Goal: Information Seeking & Learning: Learn about a topic

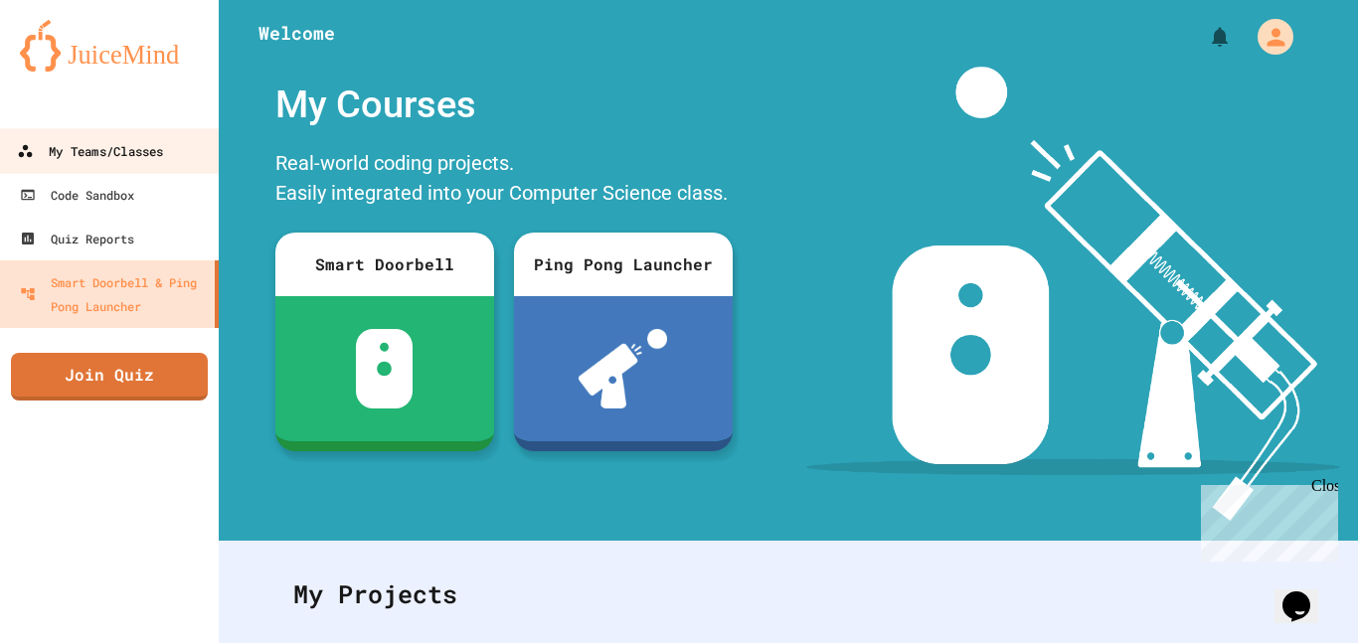
click at [174, 155] on link "My Teams/Classes" at bounding box center [110, 150] width 226 height 45
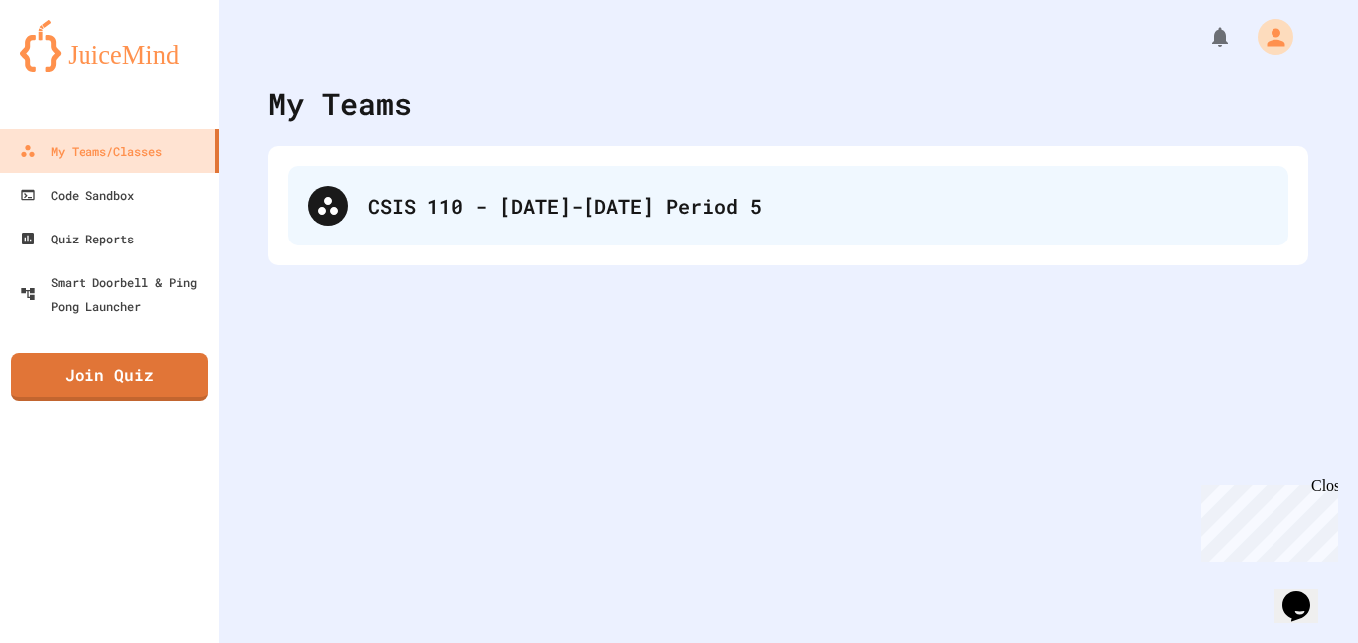
click at [494, 207] on div "CSIS 110 - [DATE]-[DATE] Period 5" at bounding box center [818, 206] width 901 height 30
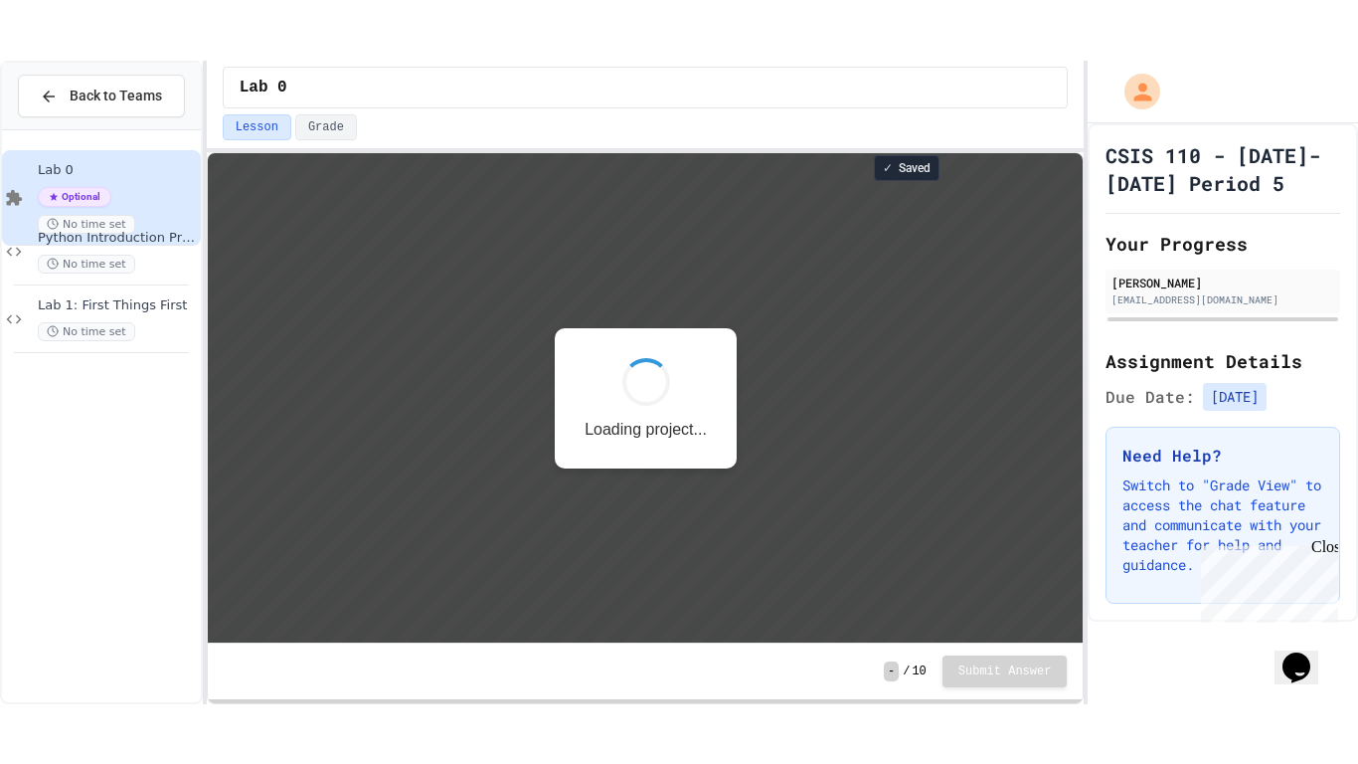
scroll to position [2, 0]
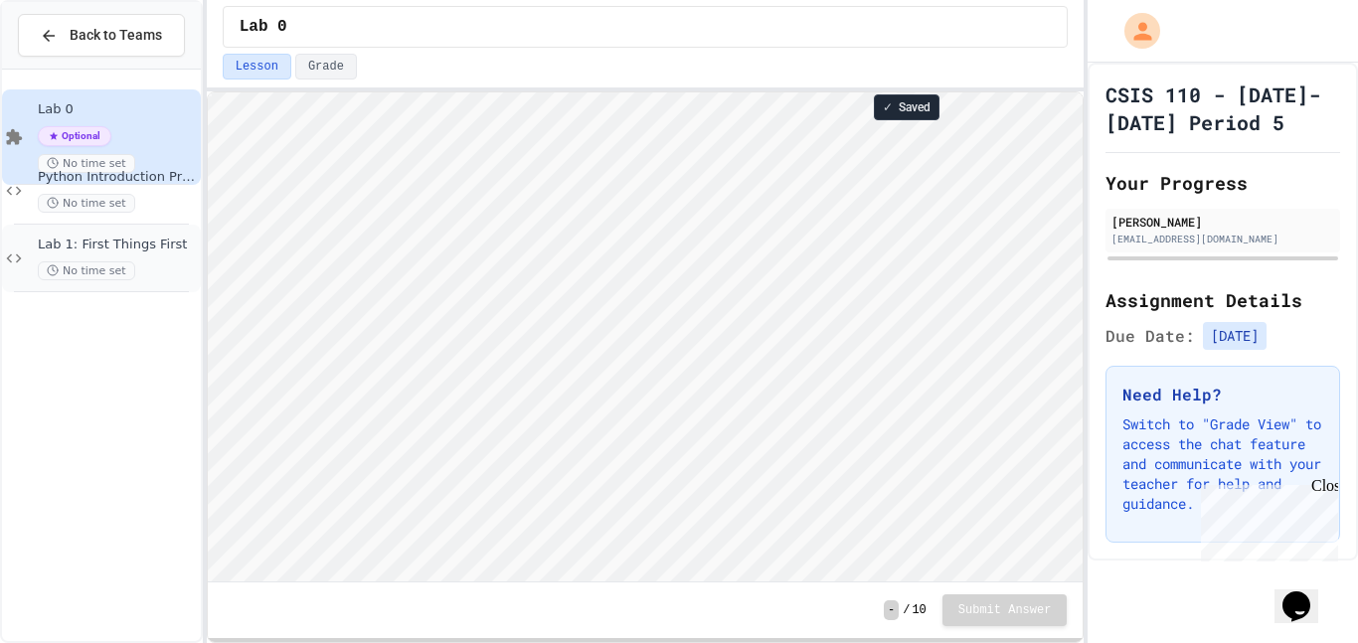
click at [137, 254] on div "Lab 1: First Things First No time set" at bounding box center [117, 259] width 159 height 44
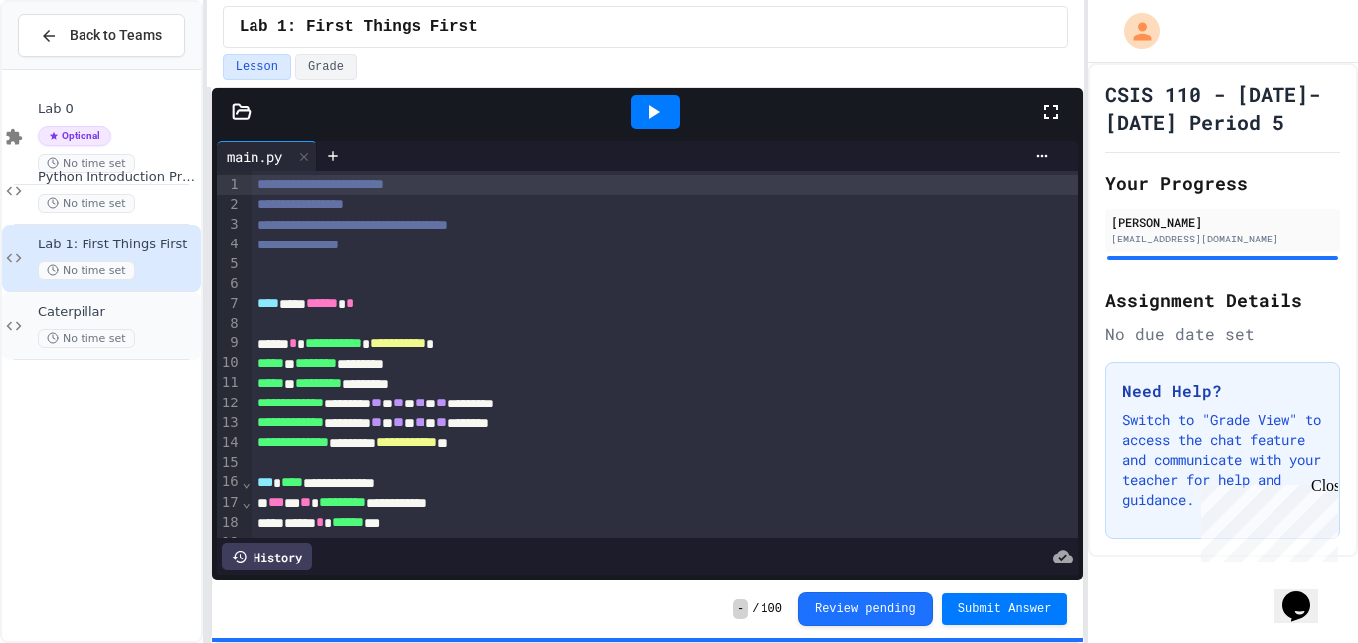
click at [111, 338] on span "No time set" at bounding box center [86, 338] width 97 height 19
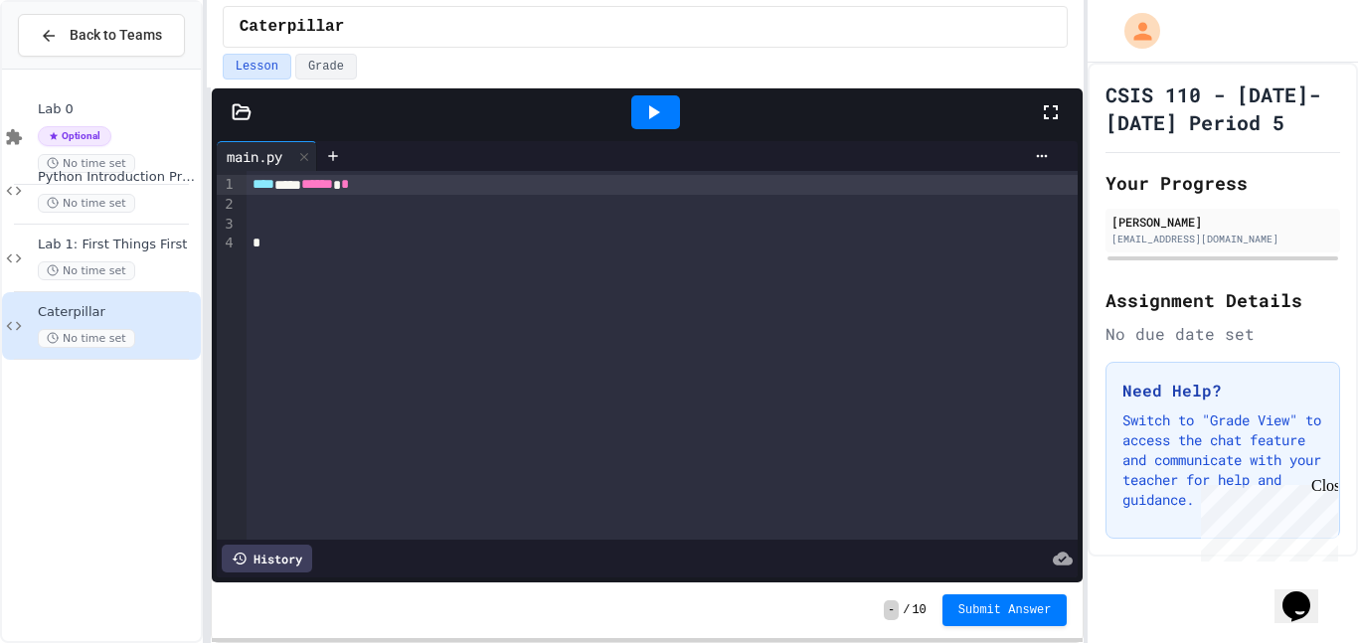
click at [228, 103] on div at bounding box center [242, 112] width 60 height 20
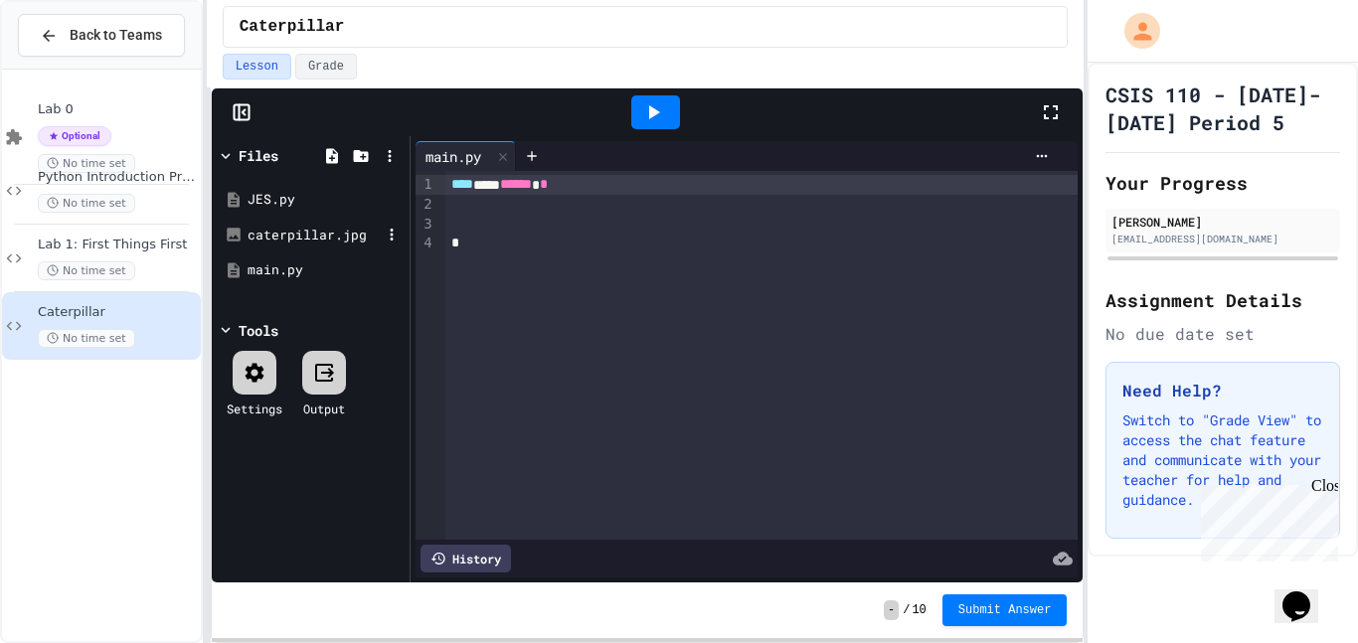
click at [334, 231] on div "caterpillar.jpg" at bounding box center [314, 236] width 133 height 20
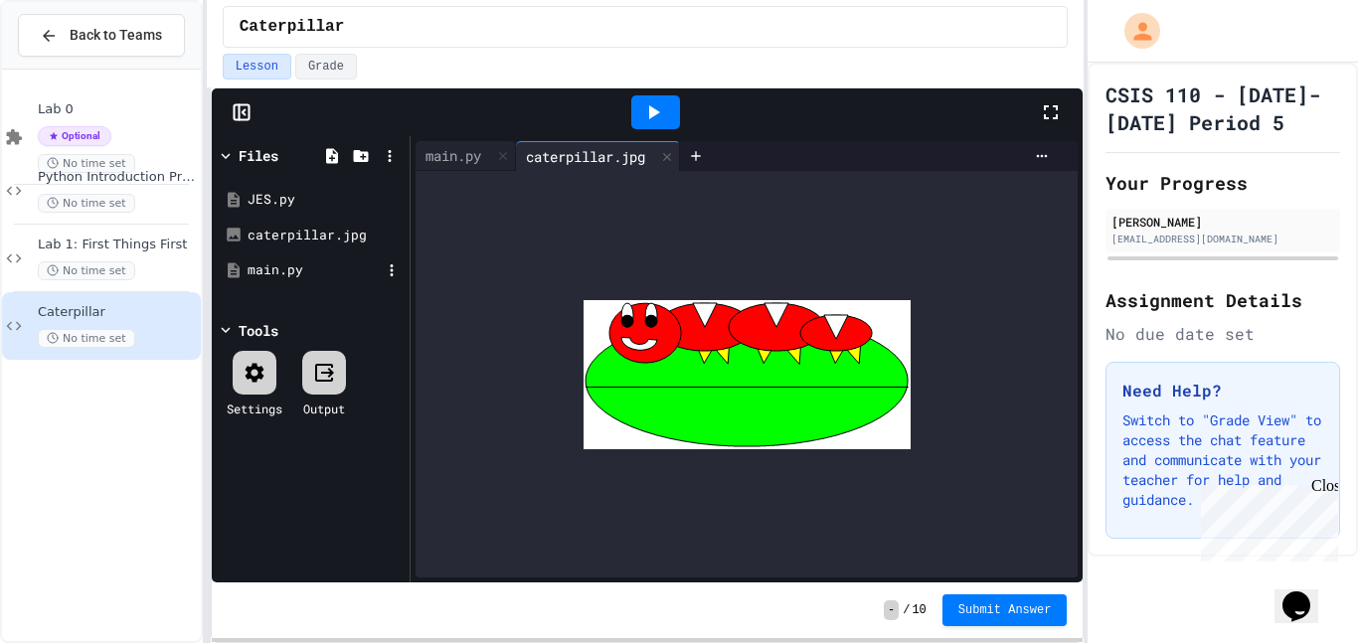
click at [316, 261] on div "main.py" at bounding box center [314, 270] width 133 height 20
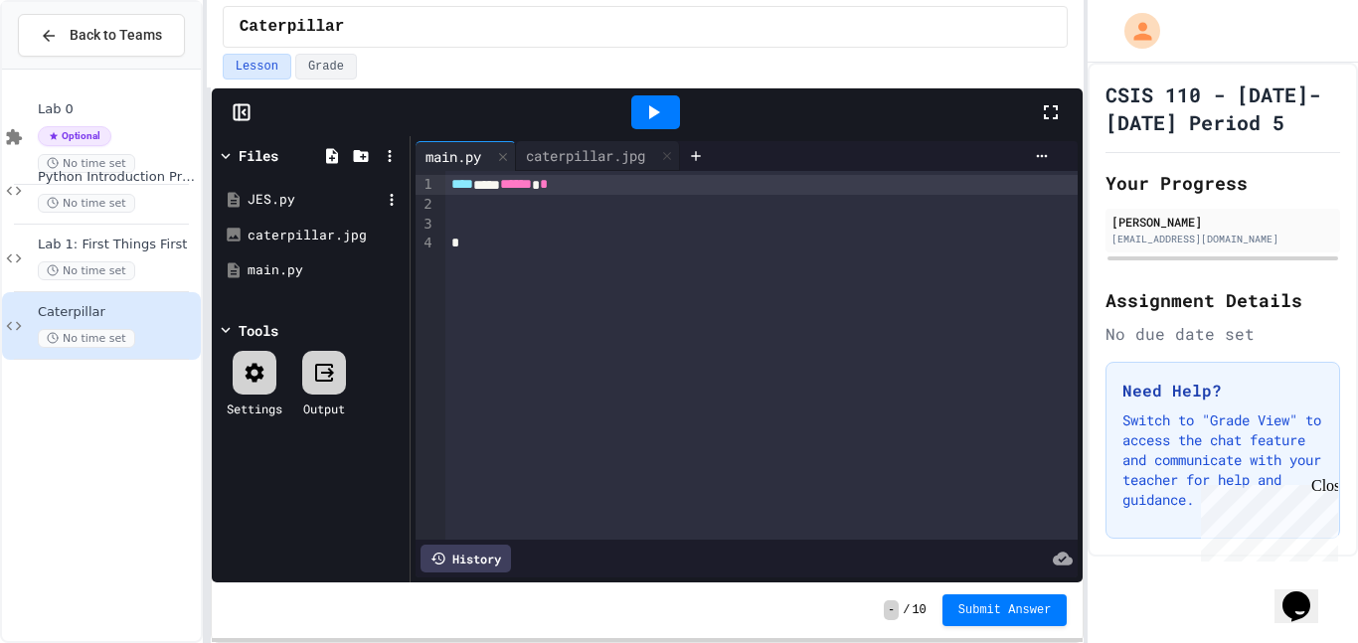
click at [284, 200] on div "JES.py" at bounding box center [314, 200] width 133 height 20
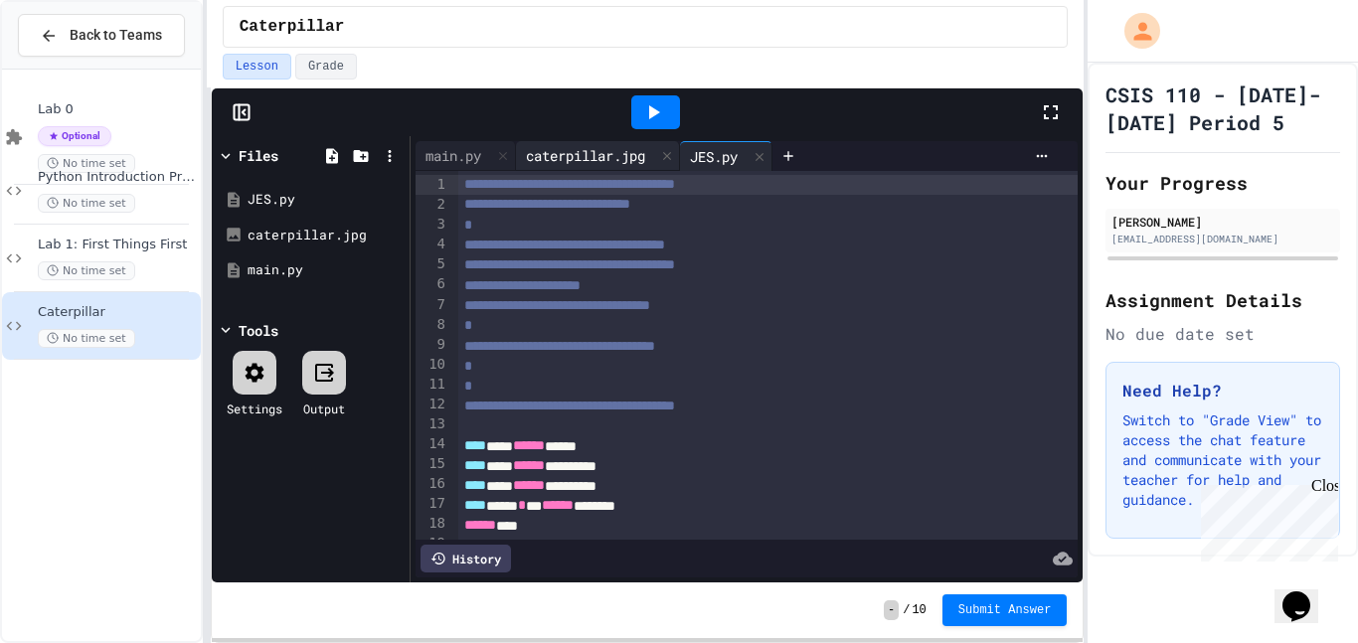
click at [616, 162] on div "caterpillar.jpg" at bounding box center [585, 155] width 139 height 21
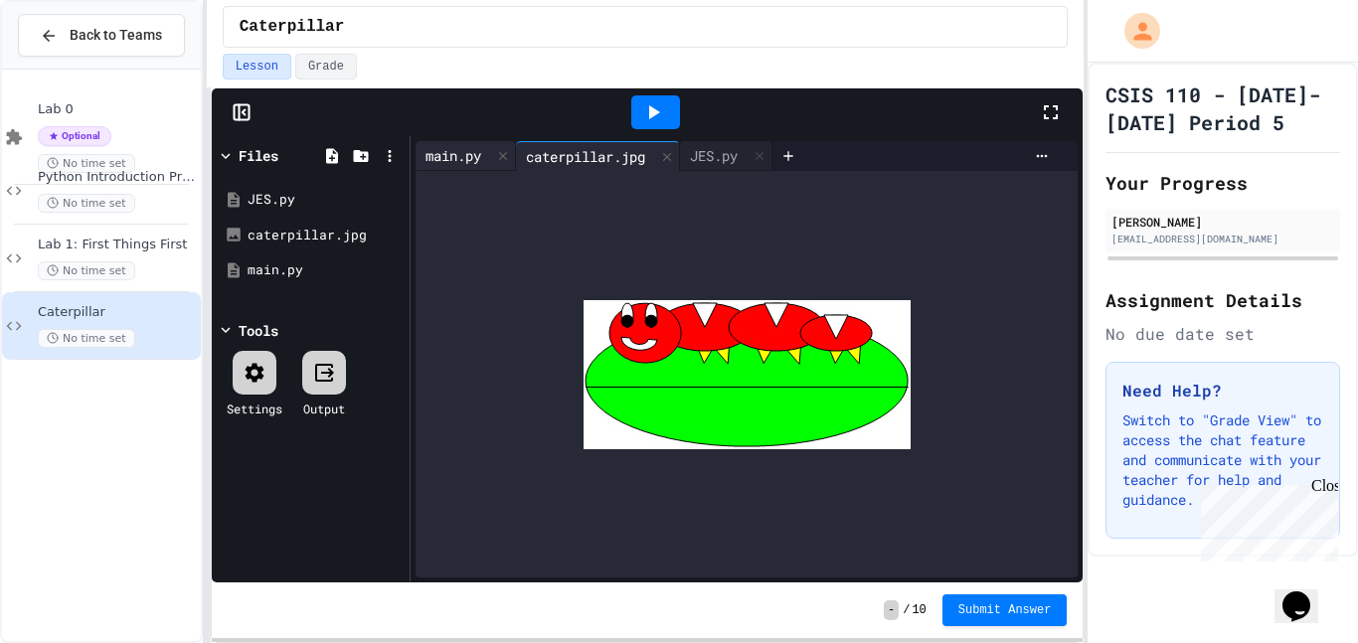
click at [486, 150] on div "main.py" at bounding box center [454, 155] width 76 height 21
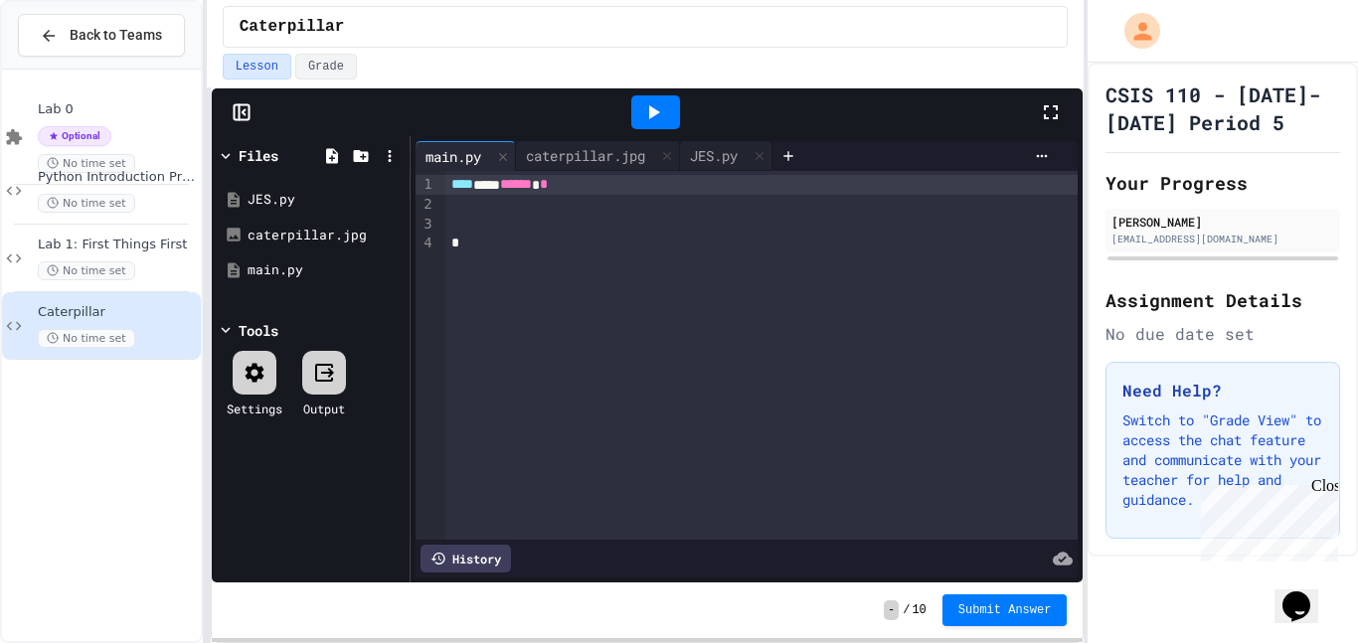
click at [471, 207] on div at bounding box center [761, 205] width 633 height 20
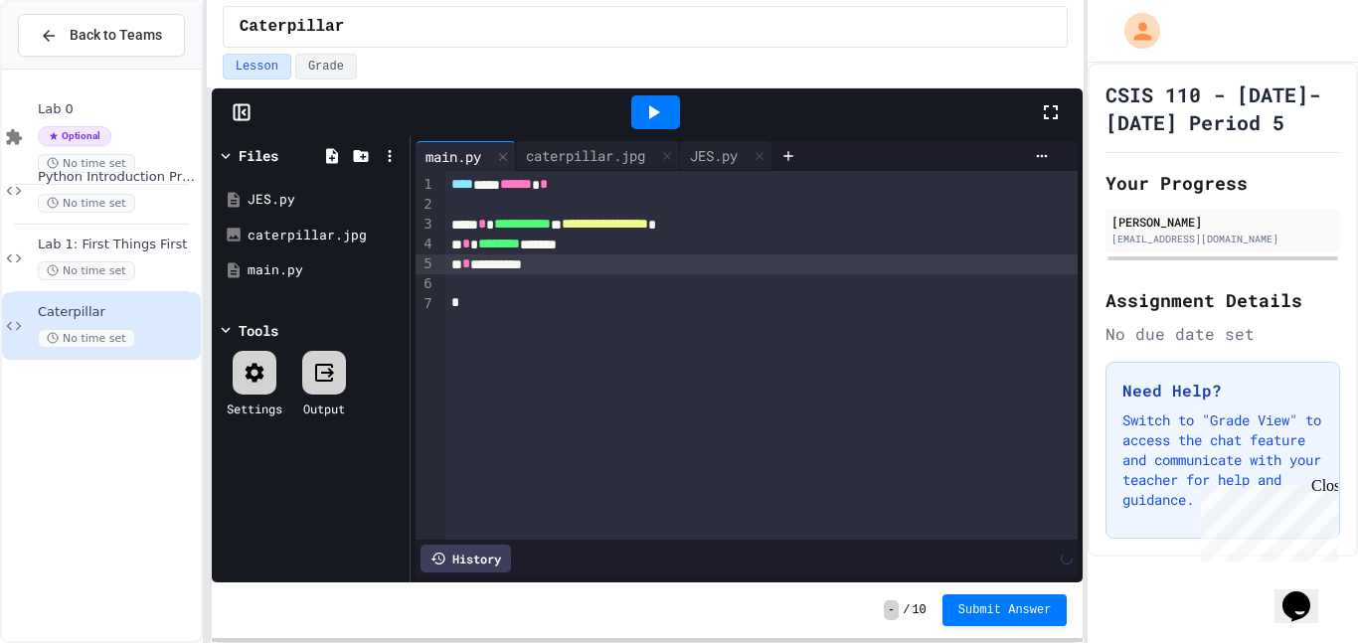
click at [586, 266] on div "* * *********" at bounding box center [761, 265] width 633 height 20
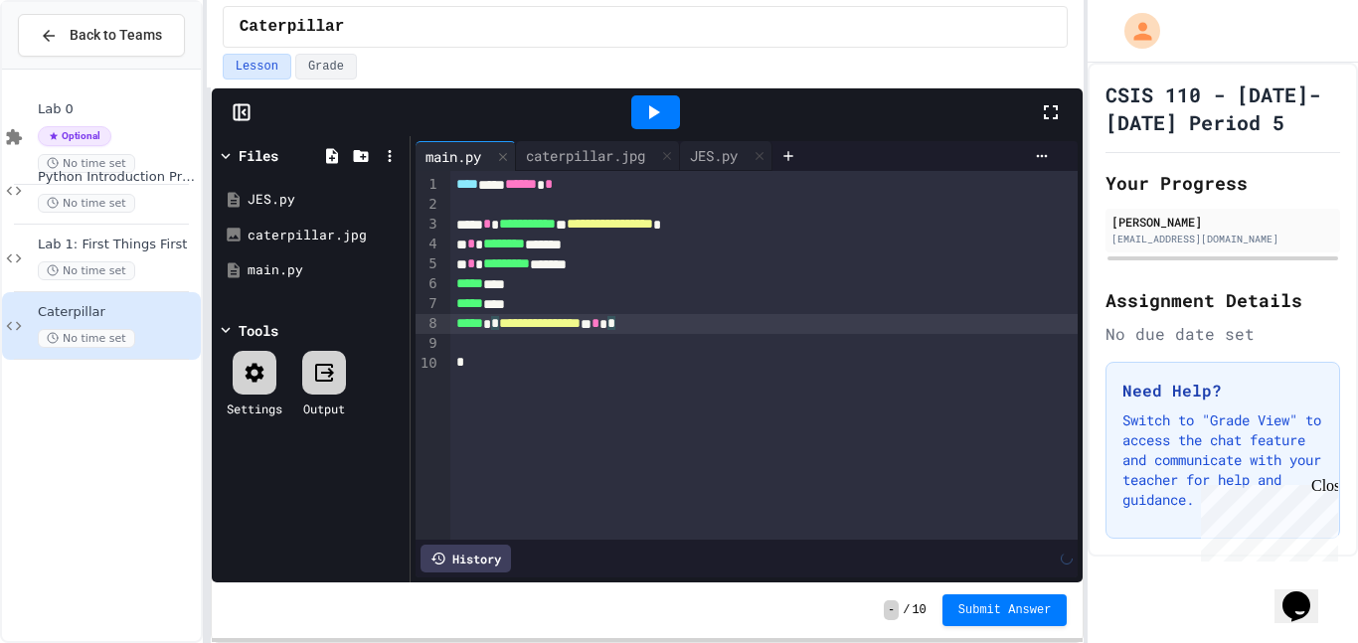
click at [654, 125] on div at bounding box center [655, 112] width 49 height 34
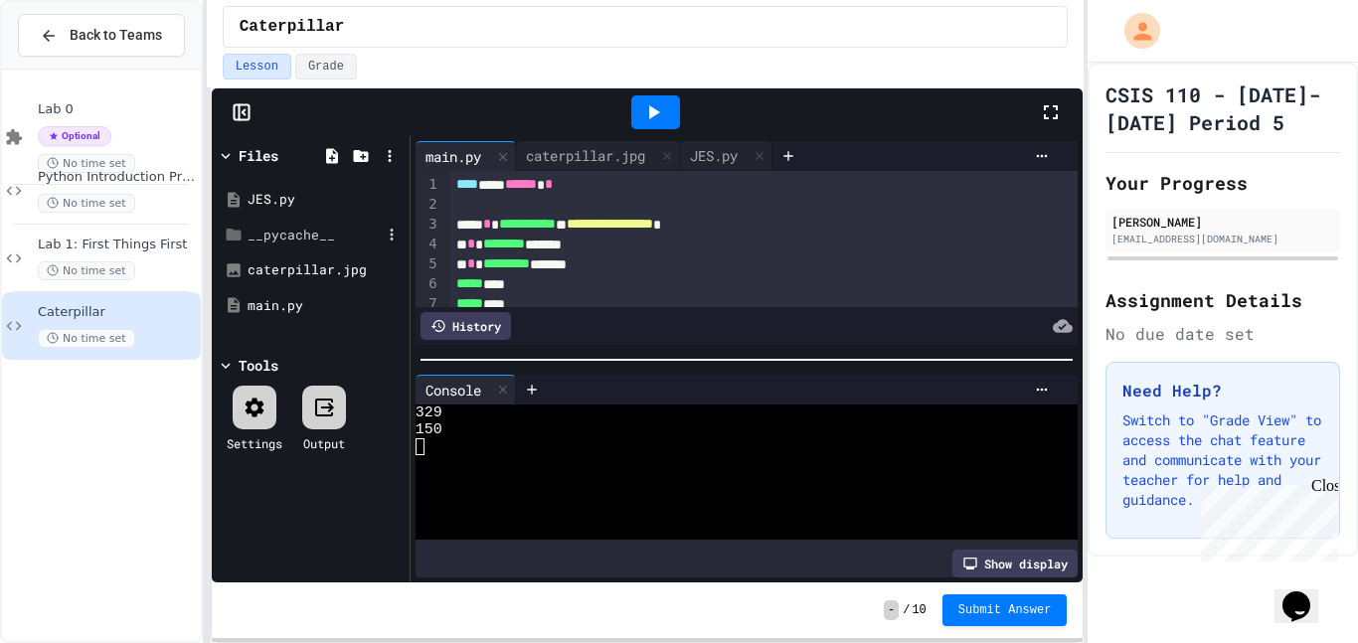
click at [329, 226] on div "__pycache__" at bounding box center [314, 236] width 133 height 20
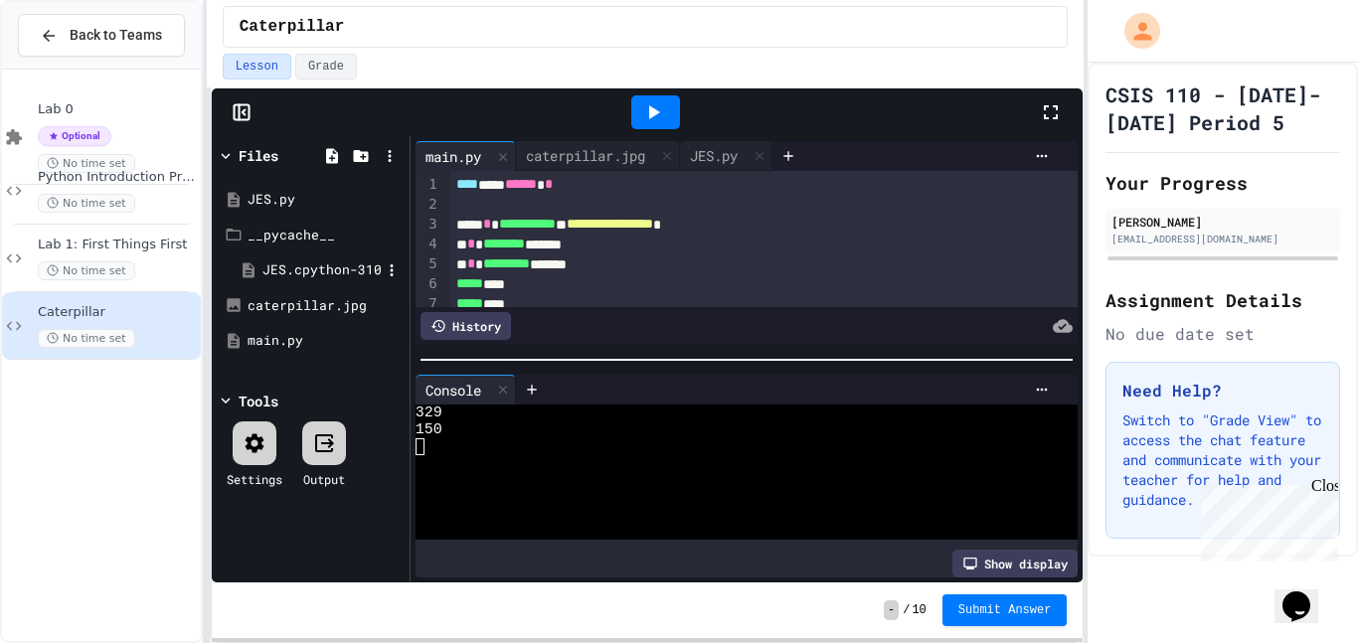
click at [335, 262] on div "JES.cpython-310.pyc" at bounding box center [321, 270] width 118 height 20
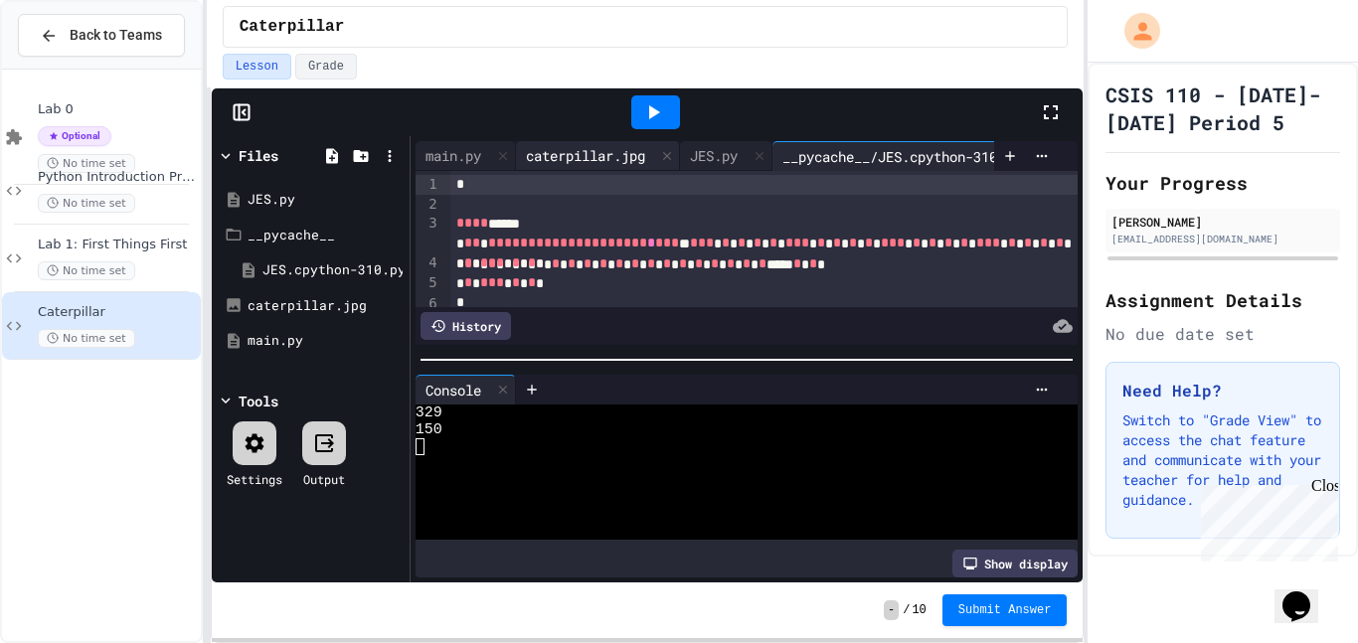
click at [563, 150] on div "caterpillar.jpg" at bounding box center [585, 155] width 139 height 21
